Goal: Information Seeking & Learning: Learn about a topic

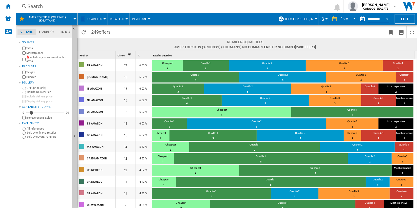
click at [141, 21] on button "In volume" at bounding box center [140, 19] width 17 height 13
click at [145, 31] on span "In volume" at bounding box center [141, 31] width 17 height 5
click at [117, 18] on span "Retailers" at bounding box center [117, 18] width 14 height 3
click at [125, 33] on button "Grid" at bounding box center [120, 31] width 27 height 12
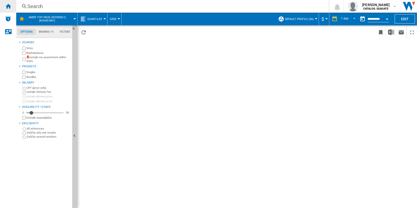
click at [8, 8] on ng-md-icon "Home" at bounding box center [8, 6] width 6 height 6
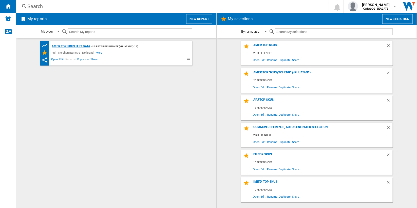
click at [85, 47] on div "AMER TOP SKUs HIST DATA" at bounding box center [70, 46] width 40 height 6
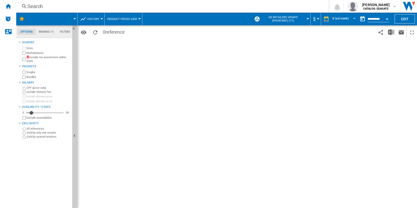
click at [93, 20] on span "History" at bounding box center [93, 18] width 12 height 3
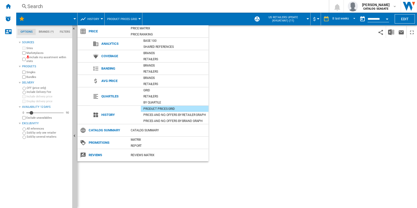
click at [9, 4] on md-backdrop at bounding box center [208, 104] width 417 height 208
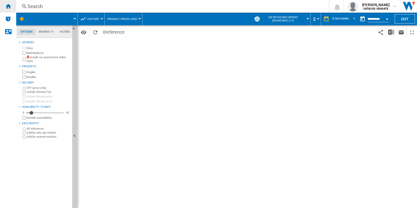
click at [9, 6] on ng-md-icon "Home" at bounding box center [8, 6] width 6 height 6
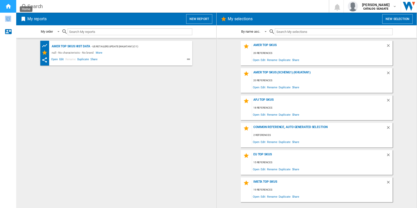
click at [9, 6] on ng-md-icon "Home" at bounding box center [8, 6] width 6 height 6
click at [84, 47] on div "AMER TOP SKUs HIST DATA" at bounding box center [70, 46] width 40 height 6
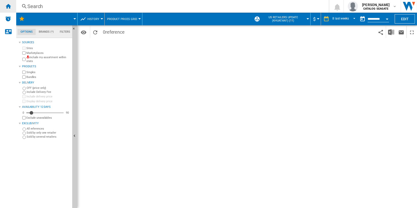
click at [9, 6] on ng-md-icon "Home" at bounding box center [8, 6] width 6 height 6
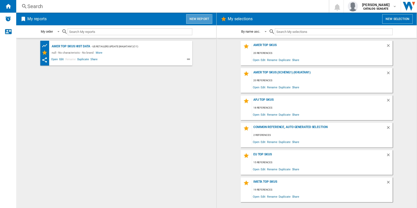
click at [198, 20] on button "New report" at bounding box center [199, 19] width 26 height 10
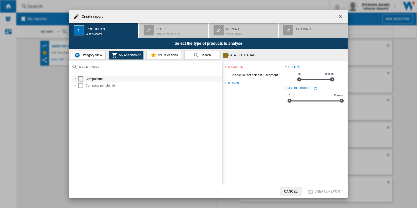
click at [80, 79] on div "Select" at bounding box center [80, 79] width 5 height 5
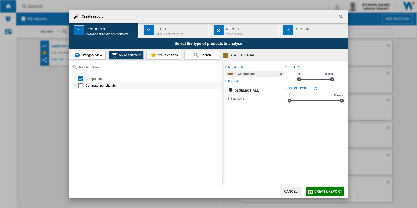
click at [80, 85] on div "Select" at bounding box center [80, 85] width 5 height 5
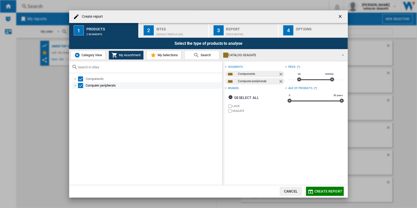
click at [78, 87] on div "Select" at bounding box center [80, 85] width 5 height 5
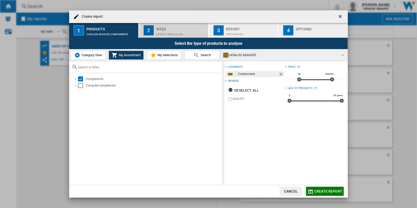
click at [169, 30] on div "Default profile (36)" at bounding box center [181, 32] width 50 height 5
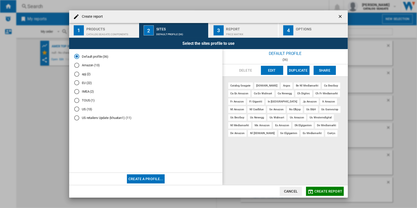
click at [93, 65] on md-radio-button "Amazon (13)" at bounding box center [145, 65] width 143 height 5
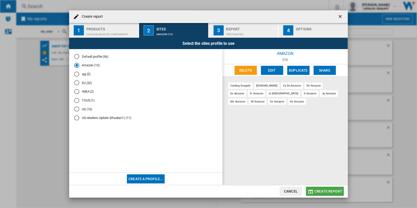
click at [327, 191] on span "Create report" at bounding box center [329, 192] width 28 height 4
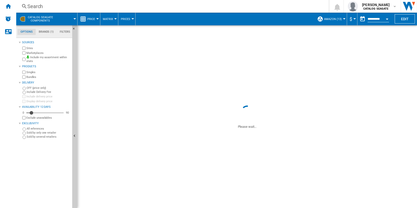
click at [95, 19] on button "Price" at bounding box center [92, 19] width 10 height 13
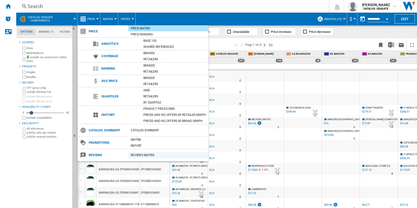
click at [173, 154] on div "REVIEWS Matrix" at bounding box center [168, 155] width 80 height 5
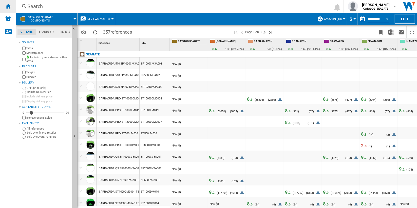
click at [9, 5] on ng-md-icon "Home" at bounding box center [8, 6] width 6 height 6
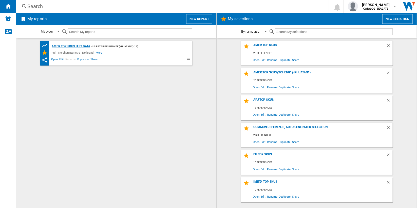
click at [71, 46] on div "AMER TOP SKUs HIST DATA" at bounding box center [70, 46] width 40 height 6
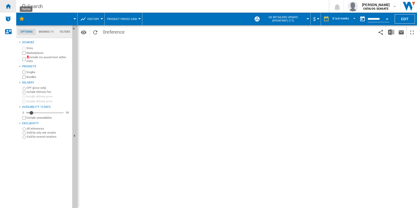
click at [6, 6] on ng-md-icon "Home" at bounding box center [8, 6] width 6 height 6
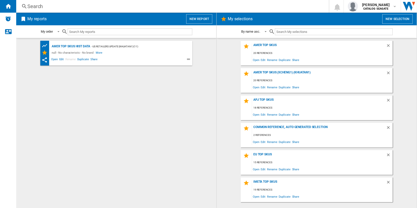
click at [163, 93] on div "AMER TOP SKUs HIST DATA - US retailers Update (khuatan1) (11) null - No charact…" at bounding box center [116, 123] width 190 height 165
click at [202, 18] on button "New report" at bounding box center [199, 19] width 26 height 10
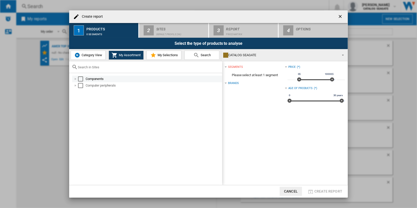
click at [78, 79] on div "Select" at bounding box center [80, 79] width 5 height 5
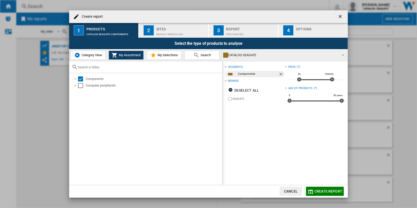
click at [327, 192] on span "Create report" at bounding box center [329, 192] width 28 height 4
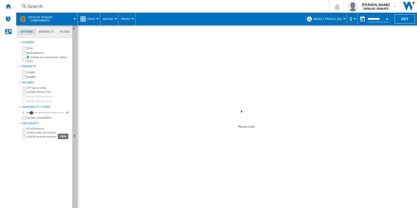
click at [74, 73] on button "Hide" at bounding box center [74, 136] width 5 height 222
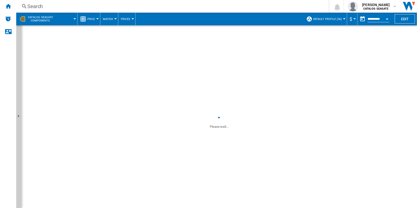
click at [91, 19] on span "Price" at bounding box center [91, 18] width 8 height 3
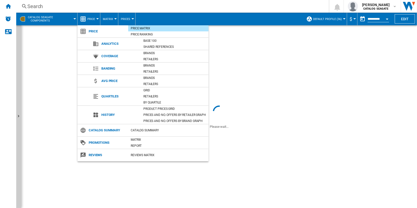
click at [240, 21] on md-backdrop at bounding box center [208, 104] width 417 height 208
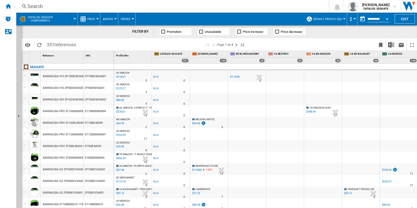
click at [96, 19] on button "Price" at bounding box center [92, 19] width 10 height 13
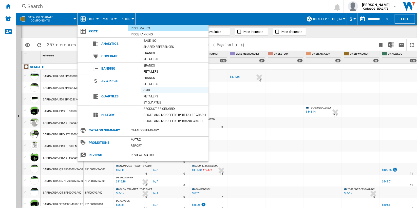
click at [171, 91] on div "Grid" at bounding box center [175, 90] width 68 height 5
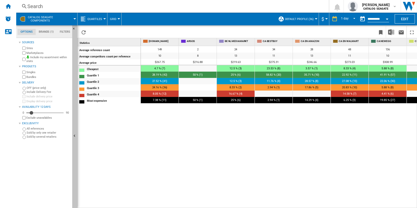
click at [76, 109] on button "Hide" at bounding box center [74, 136] width 5 height 222
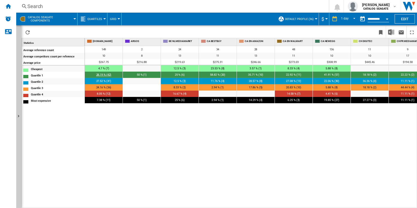
click at [101, 74] on span "28.19 % (42)" at bounding box center [103, 74] width 15 height 3
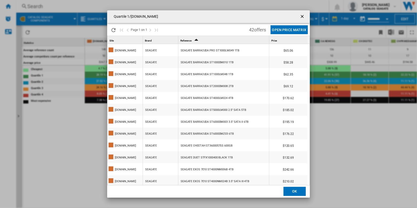
click at [303, 15] on ng-md-icon "getI18NText('BUTTONS.CLOSE_DIALOG')" at bounding box center [303, 17] width 6 height 6
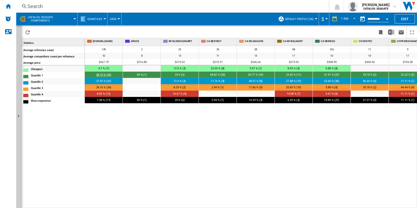
click at [102, 75] on span "28.19 % (42)" at bounding box center [103, 74] width 15 height 3
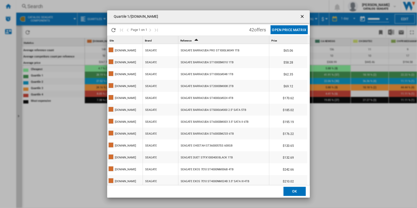
click at [305, 16] on ng-md-icon "getI18NText('BUTTONS.CLOSE_DIALOG')" at bounding box center [303, 17] width 6 height 6
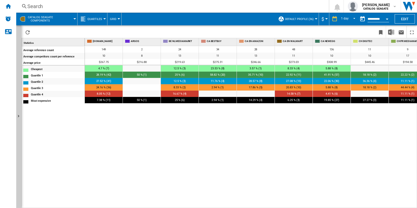
click at [116, 20] on button "Grid" at bounding box center [114, 19] width 9 height 13
click at [130, 44] on button "Retailers" at bounding box center [120, 44] width 27 height 12
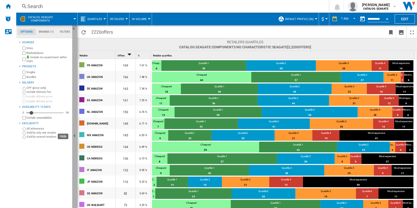
click at [75, 106] on button "Hide" at bounding box center [74, 136] width 5 height 222
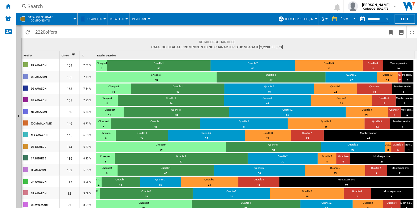
click at [138, 16] on button "In volume" at bounding box center [140, 19] width 17 height 13
click at [120, 19] on md-backdrop at bounding box center [208, 104] width 417 height 208
click at [120, 19] on span "Retailers" at bounding box center [117, 18] width 14 height 3
click at [120, 19] on md-backdrop at bounding box center [208, 104] width 417 height 208
click at [103, 20] on button "Quartiles" at bounding box center [95, 19] width 17 height 13
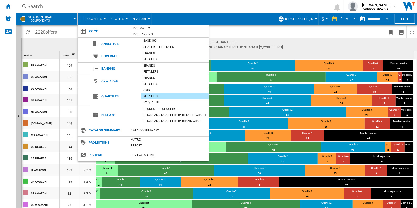
click at [236, 29] on md-backdrop at bounding box center [208, 104] width 417 height 208
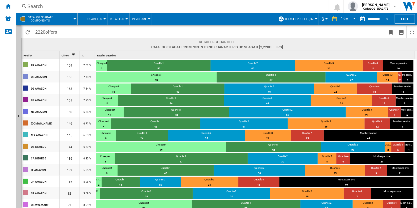
click at [120, 17] on span "Retailers" at bounding box center [117, 18] width 14 height 3
click at [125, 56] on span "By Quartile" at bounding box center [120, 55] width 19 height 5
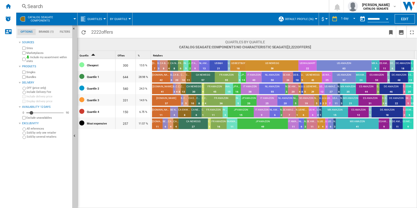
click at [124, 19] on span "By Quartile" at bounding box center [118, 18] width 17 height 3
click at [129, 44] on button "Retailers" at bounding box center [120, 44] width 27 height 12
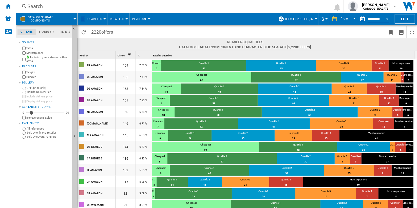
click at [141, 20] on span "In volume" at bounding box center [139, 18] width 15 height 3
click at [144, 31] on span "In volume" at bounding box center [141, 31] width 17 height 5
click at [120, 18] on span "Retailers" at bounding box center [117, 18] width 14 height 3
click at [128, 32] on button "Grid" at bounding box center [120, 31] width 27 height 12
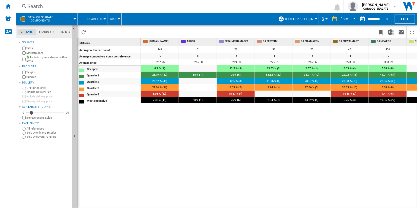
click at [44, 59] on label "Include my assortment within stats" at bounding box center [48, 60] width 44 height 8
